Goal: Task Accomplishment & Management: Use online tool/utility

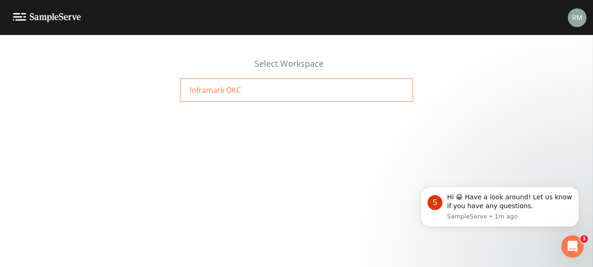
click at [240, 89] on div "Inframark OKC" at bounding box center [296, 89] width 233 height 23
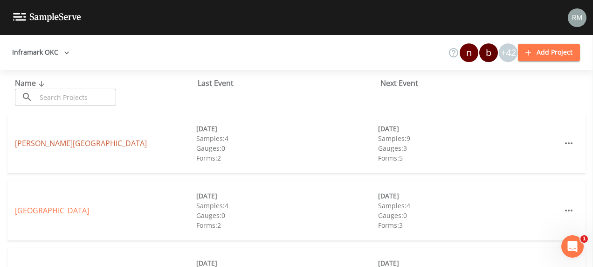
click at [56, 144] on link "Chisholm Creek" at bounding box center [81, 143] width 132 height 10
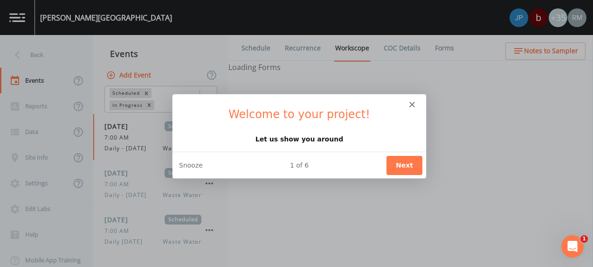
select select "b6a3c313-748b-4795-a028-792ad310bd60"
select select "092b3f94-5697-4c94-9891-da161916fdbb"
select select "b6a3c313-748b-4795-a028-792ad310bd60"
select select "092b3f94-5697-4c94-9891-da161916fdbb"
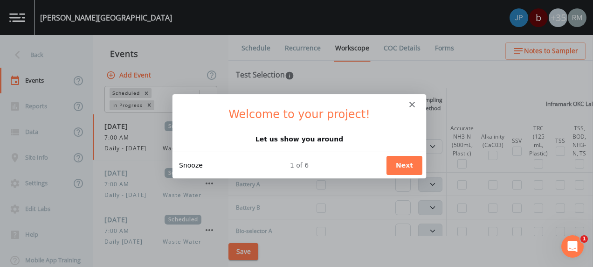
click at [191, 164] on button "Snooze" at bounding box center [190, 164] width 24 height 10
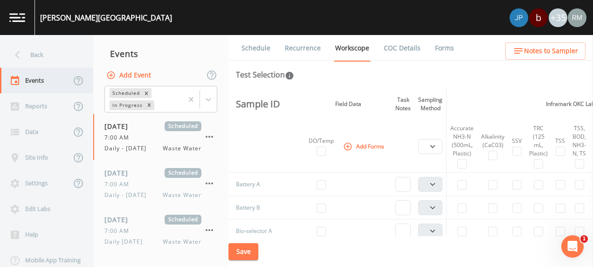
click at [32, 80] on div "Events" at bounding box center [35, 81] width 71 height 26
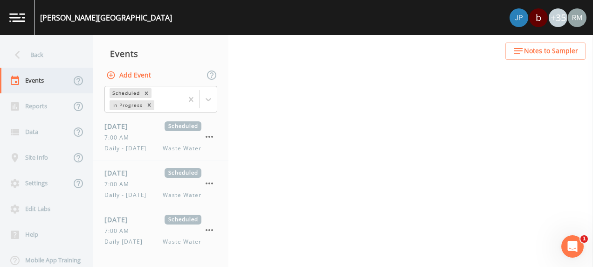
select select "b6a3c313-748b-4795-a028-792ad310bd60"
select select "092b3f94-5697-4c94-9891-da161916fdbb"
select select "b6a3c313-748b-4795-a028-792ad310bd60"
select select "092b3f94-5697-4c94-9891-da161916fdbb"
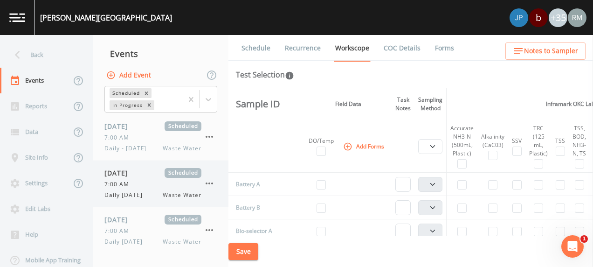
scroll to position [47, 0]
click at [148, 186] on div "7:00 AM" at bounding box center [152, 184] width 97 height 8
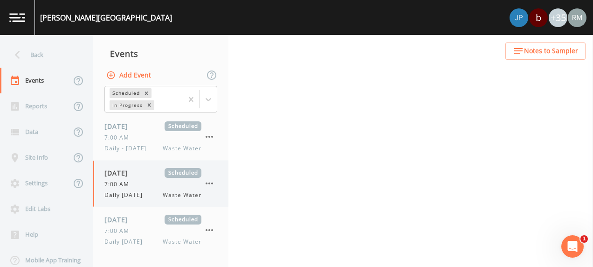
select select "092b3f94-5697-4c94-9891-da161916fdbb"
select select "b6a3c313-748b-4795-a028-792ad310bd60"
select select "092b3f94-5697-4c94-9891-da161916fdbb"
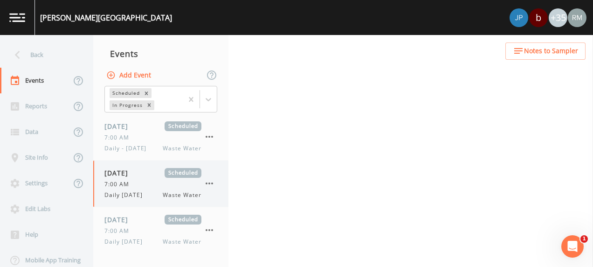
select select "b6a3c313-748b-4795-a028-792ad310bd60"
select select "092b3f94-5697-4c94-9891-da161916fdbb"
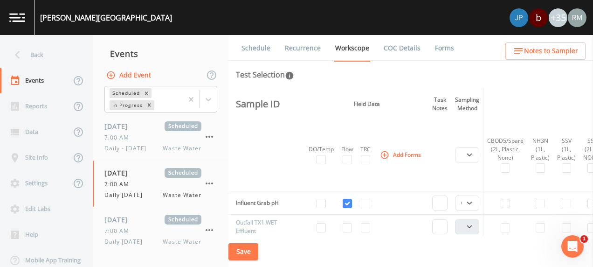
scroll to position [278, 0]
click at [263, 48] on link "Schedule" at bounding box center [256, 48] width 32 height 26
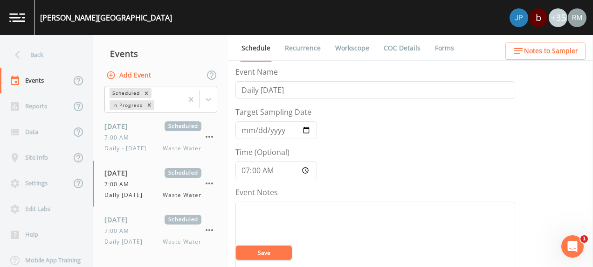
click at [304, 49] on link "Recurrence" at bounding box center [302, 48] width 39 height 26
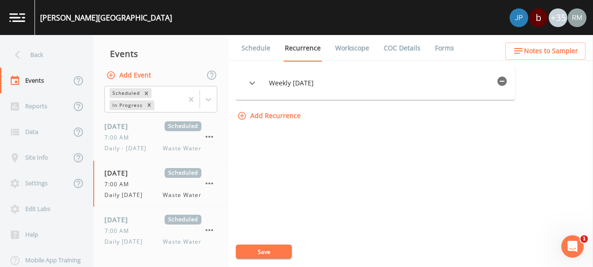
click at [341, 46] on link "Workscope" at bounding box center [352, 48] width 37 height 26
select select "092b3f94-5697-4c94-9891-da161916fdbb"
select select "b6a3c313-748b-4795-a028-792ad310bd60"
select select "092b3f94-5697-4c94-9891-da161916fdbb"
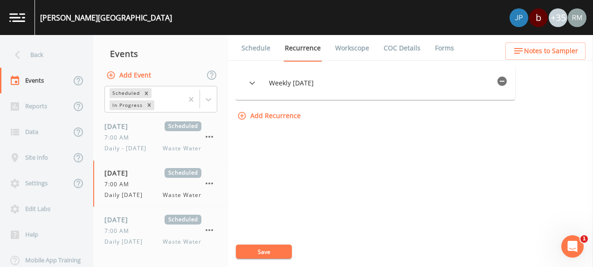
select select "092b3f94-5697-4c94-9891-da161916fdbb"
select select "b6a3c313-748b-4795-a028-792ad310bd60"
select select "092b3f94-5697-4c94-9891-da161916fdbb"
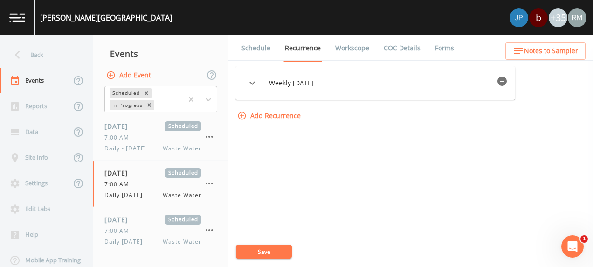
select select "092b3f94-5697-4c94-9891-da161916fdbb"
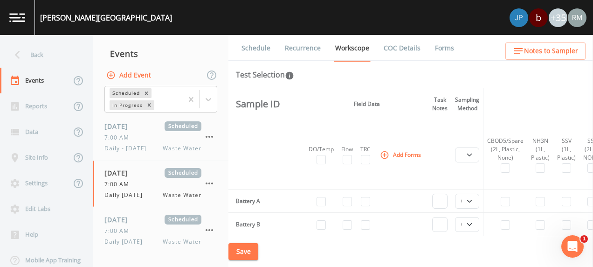
click at [399, 45] on link "COC Details" at bounding box center [402, 48] width 40 height 26
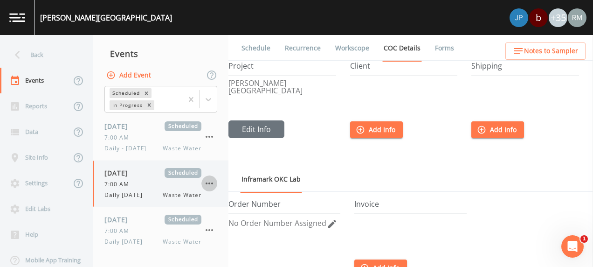
click at [211, 183] on icon "button" at bounding box center [209, 183] width 11 height 11
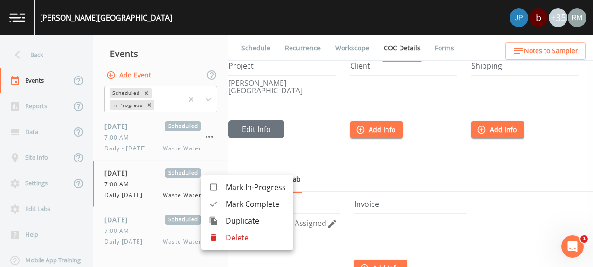
click at [141, 174] on div at bounding box center [296, 133] width 593 height 267
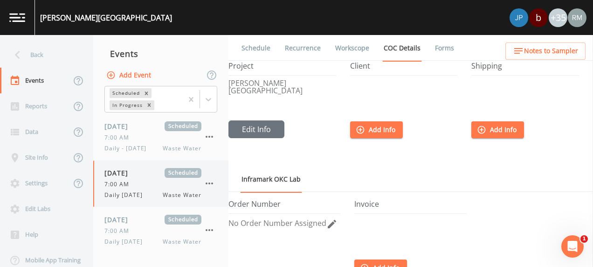
click at [112, 170] on span "09/29/2025" at bounding box center [119, 173] width 30 height 10
select select "092b3f94-5697-4c94-9891-da161916fdbb"
select select "b6a3c313-748b-4795-a028-792ad310bd60"
select select "092b3f94-5697-4c94-9891-da161916fdbb"
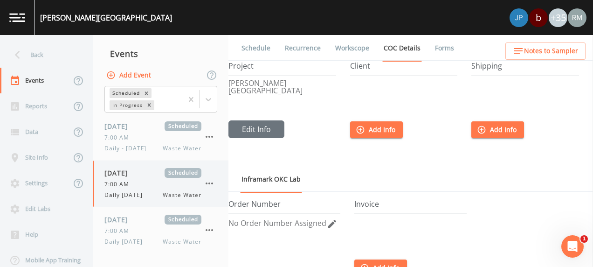
select select "092b3f94-5697-4c94-9891-da161916fdbb"
select select "b6a3c313-748b-4795-a028-792ad310bd60"
select select "092b3f94-5697-4c94-9891-da161916fdbb"
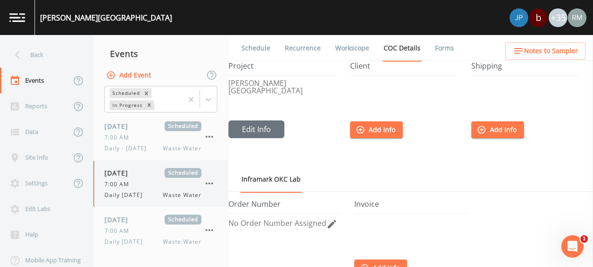
select select "092b3f94-5697-4c94-9891-da161916fdbb"
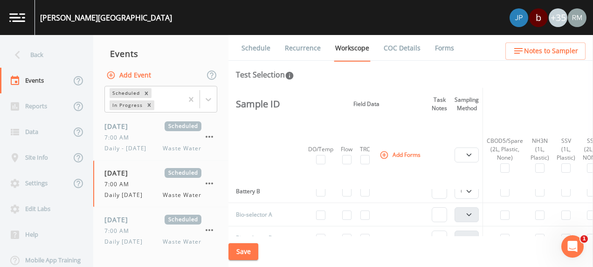
scroll to position [0, 0]
click at [21, 20] on img at bounding box center [17, 17] width 16 height 9
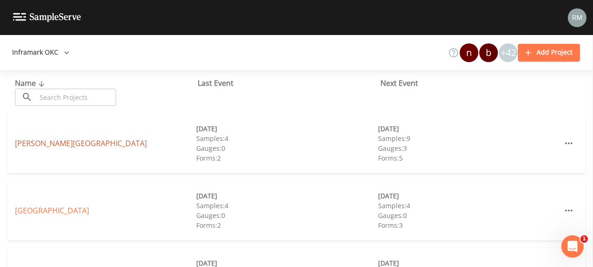
click at [55, 142] on link "Chisholm Creek" at bounding box center [81, 143] width 132 height 10
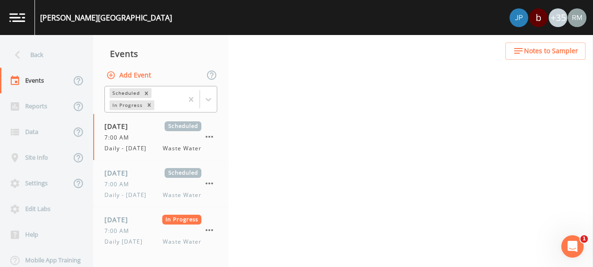
select select "b6a3c313-748b-4795-a028-792ad310bd60"
select select "092b3f94-5697-4c94-9891-da161916fdbb"
select select "b6a3c313-748b-4795-a028-792ad310bd60"
select select "092b3f94-5697-4c94-9891-da161916fdbb"
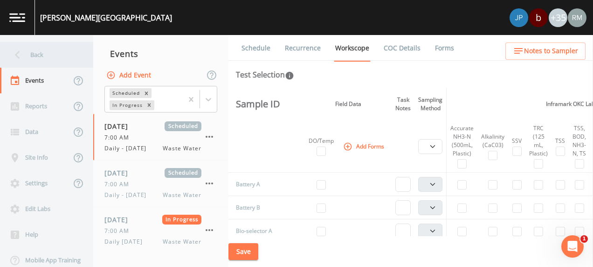
click at [23, 52] on icon at bounding box center [17, 55] width 16 height 16
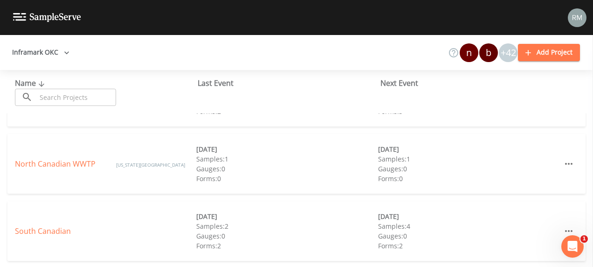
scroll to position [115, 0]
click at [72, 161] on link "North Canadian WWTP" at bounding box center [56, 162] width 82 height 10
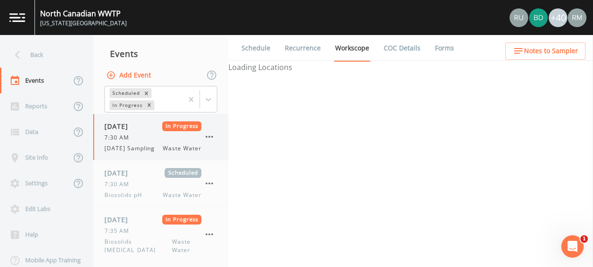
select select "092b3f94-5697-4c94-9891-da161916fdbb"
select select "b6a3c313-748b-4795-a028-792ad310bd60"
select select "092b3f94-5697-4c94-9891-da161916fdbb"
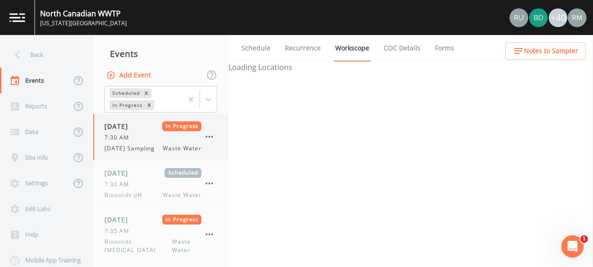
select select "b6a3c313-748b-4795-a028-792ad310bd60"
select select "092b3f94-5697-4c94-9891-da161916fdbb"
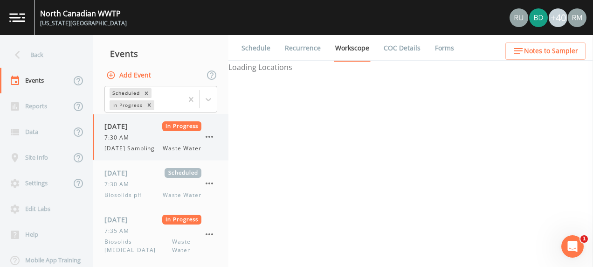
select select "092b3f94-5697-4c94-9891-da161916fdbb"
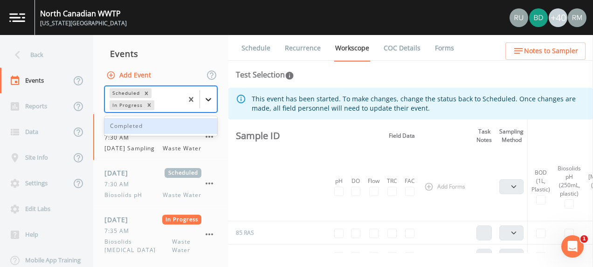
click at [211, 99] on icon at bounding box center [208, 99] width 6 height 3
click at [212, 99] on icon at bounding box center [208, 99] width 9 height 9
click at [151, 127] on div "Completed" at bounding box center [160, 126] width 113 height 16
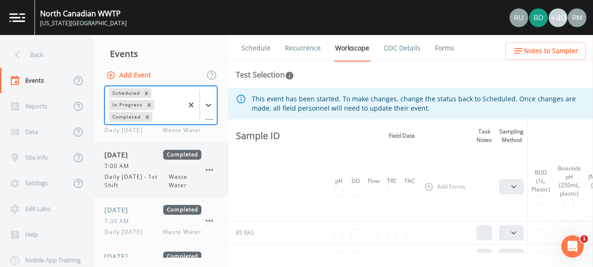
scroll to position [3278, 0]
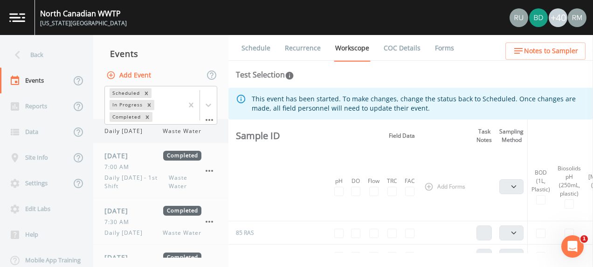
click at [132, 135] on span "Daily Wednesday" at bounding box center [126, 131] width 44 height 8
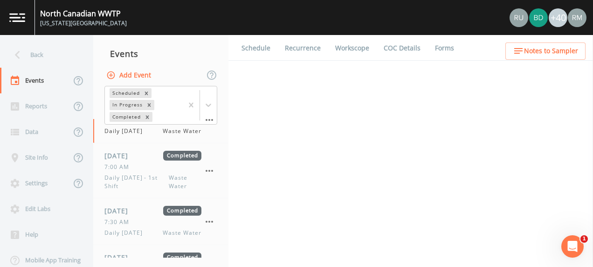
select select "b6a3c313-748b-4795-a028-792ad310bd60"
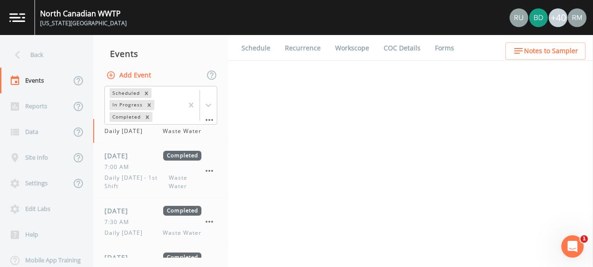
select select "b6a3c313-748b-4795-a028-792ad310bd60"
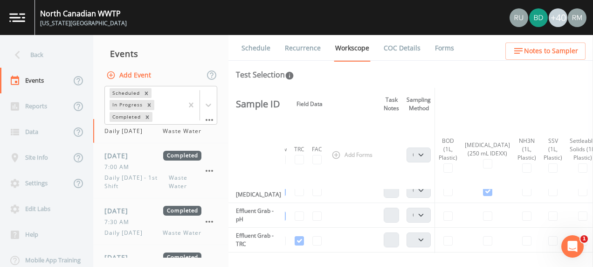
scroll to position [232, 0]
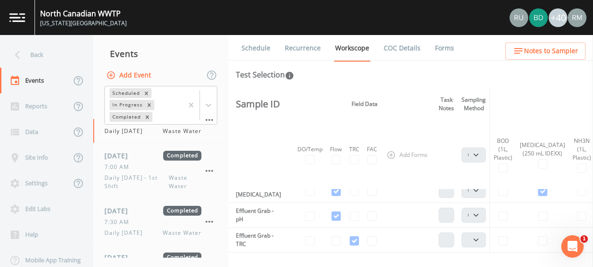
click at [401, 47] on link "COC Details" at bounding box center [402, 48] width 40 height 26
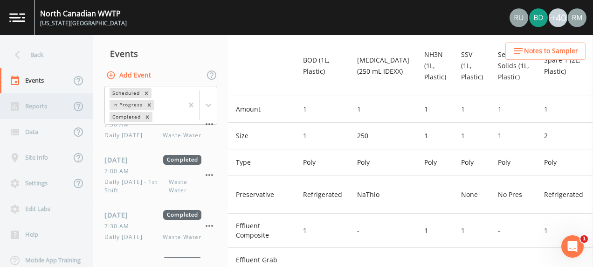
scroll to position [372, 0]
click at [40, 129] on div "Data" at bounding box center [35, 132] width 71 height 26
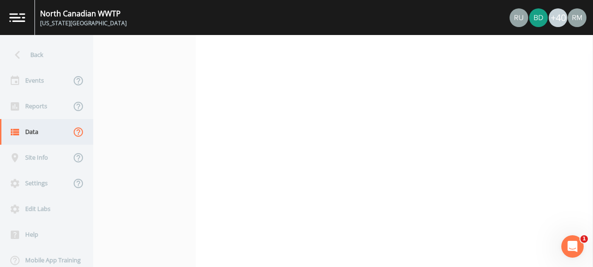
click at [76, 132] on icon at bounding box center [78, 131] width 11 height 11
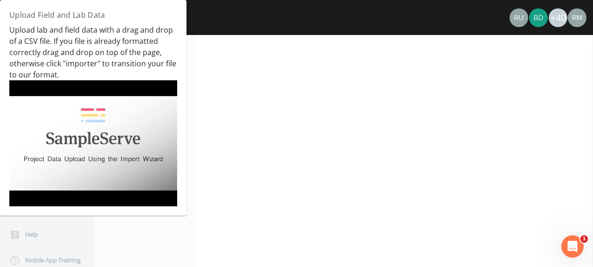
click at [243, 127] on div "Back Events Reports Data Site Info Settings Edit Labs Help Mobile App Training" at bounding box center [296, 151] width 593 height 232
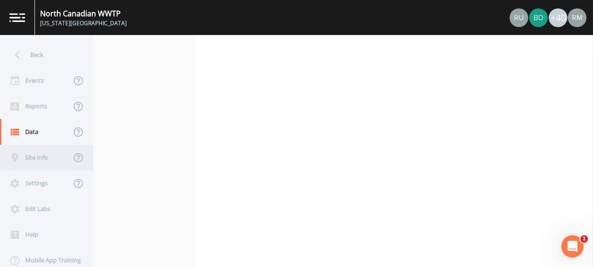
click at [47, 157] on div "Site Info" at bounding box center [35, 157] width 71 height 26
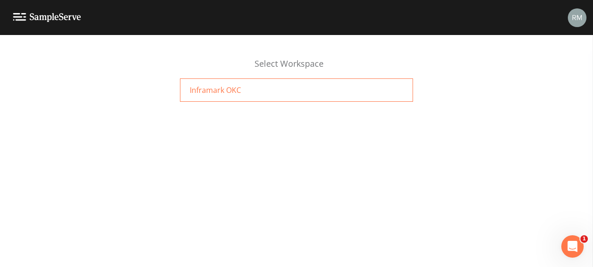
click at [248, 92] on div "Inframark OKC" at bounding box center [296, 89] width 233 height 23
